Goal: Information Seeking & Learning: Learn about a topic

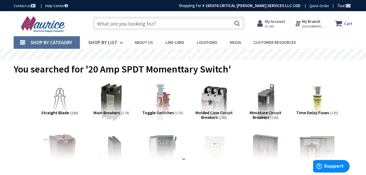
click at [118, 25] on input "text" at bounding box center [169, 24] width 152 height 14
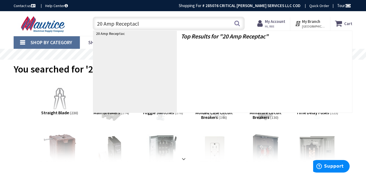
type input "20 Amp Receptacle"
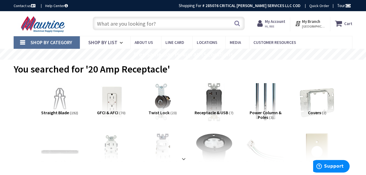
click at [132, 22] on input "text" at bounding box center [169, 24] width 152 height 14
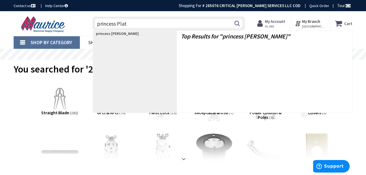
type input "princess Plate"
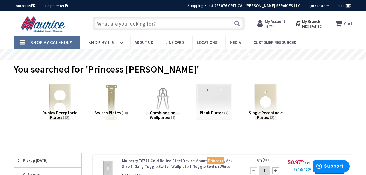
click at [124, 24] on input "text" at bounding box center [169, 24] width 152 height 14
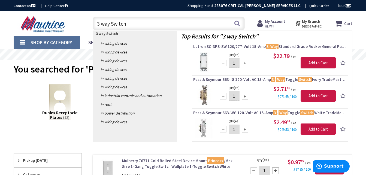
drag, startPoint x: 124, startPoint y: 23, endPoint x: 77, endPoint y: 26, distance: 46.7
click at [79, 25] on div "Toggle Nav 3 way Switch 3 way Switch Search Cart My Cart Close" at bounding box center [183, 23] width 347 height 18
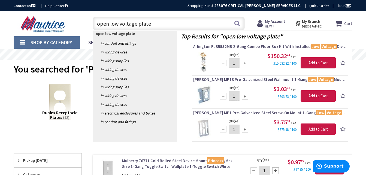
drag, startPoint x: 153, startPoint y: 23, endPoint x: 92, endPoint y: 30, distance: 61.5
click at [92, 30] on div "open low voltage plate open low voltage plate Search" at bounding box center [167, 22] width 155 height 17
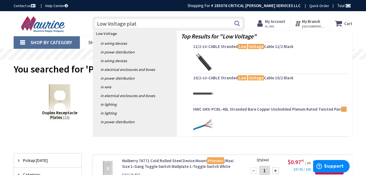
type input "Low Voltage plate"
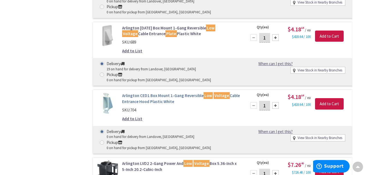
scroll to position [871, 0]
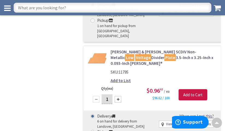
click at [65, 7] on input "text" at bounding box center [113, 8] width 198 height 10
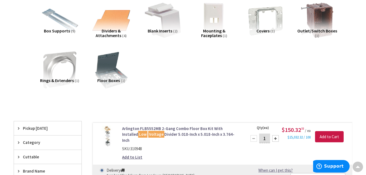
scroll to position [0, 0]
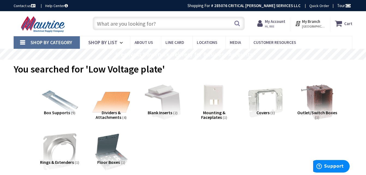
click at [119, 25] on input "text" at bounding box center [169, 24] width 152 height 14
type input "C"
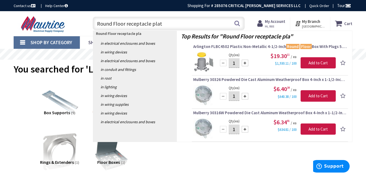
type input "Round Floor receptacle plate"
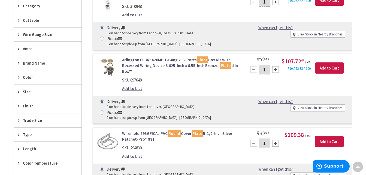
scroll to position [191, 0]
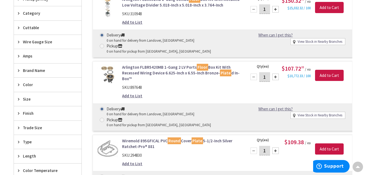
click at [139, 138] on link "Wiremold 895GFICAL PVC Round Cover Plate 5-1/2-Inch Silver Ratchet-Pro® 881" at bounding box center [181, 144] width 118 height 12
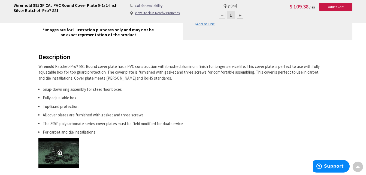
scroll to position [191, 0]
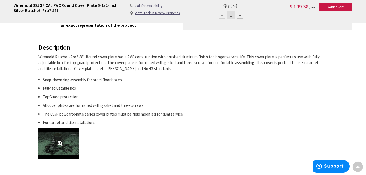
click at [57, 143] on link at bounding box center [58, 143] width 41 height 31
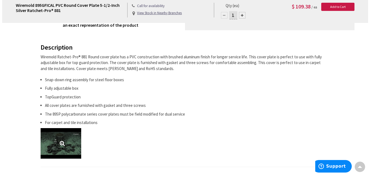
scroll to position [191, 0]
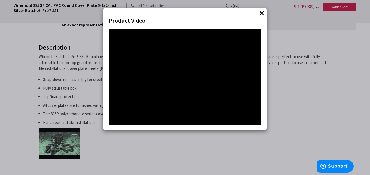
click at [261, 13] on button "×" at bounding box center [262, 13] width 8 height 8
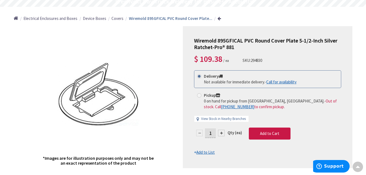
scroll to position [0, 0]
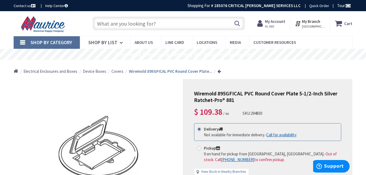
click at [149, 25] on input "text" at bounding box center [169, 24] width 152 height 14
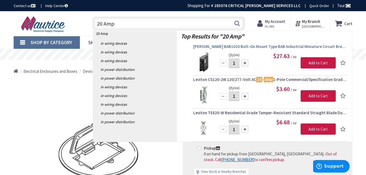
type input "20 Amp"
click at [238, 45] on span "Eaton BAB1020 Bolt-On Mount Type BAB Industrial Miniature Circuit Breaker 1-Pol…" at bounding box center [270, 46] width 154 height 5
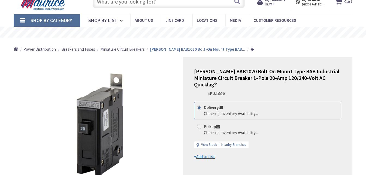
scroll to position [27, 0]
